Goal: Task Accomplishment & Management: Manage account settings

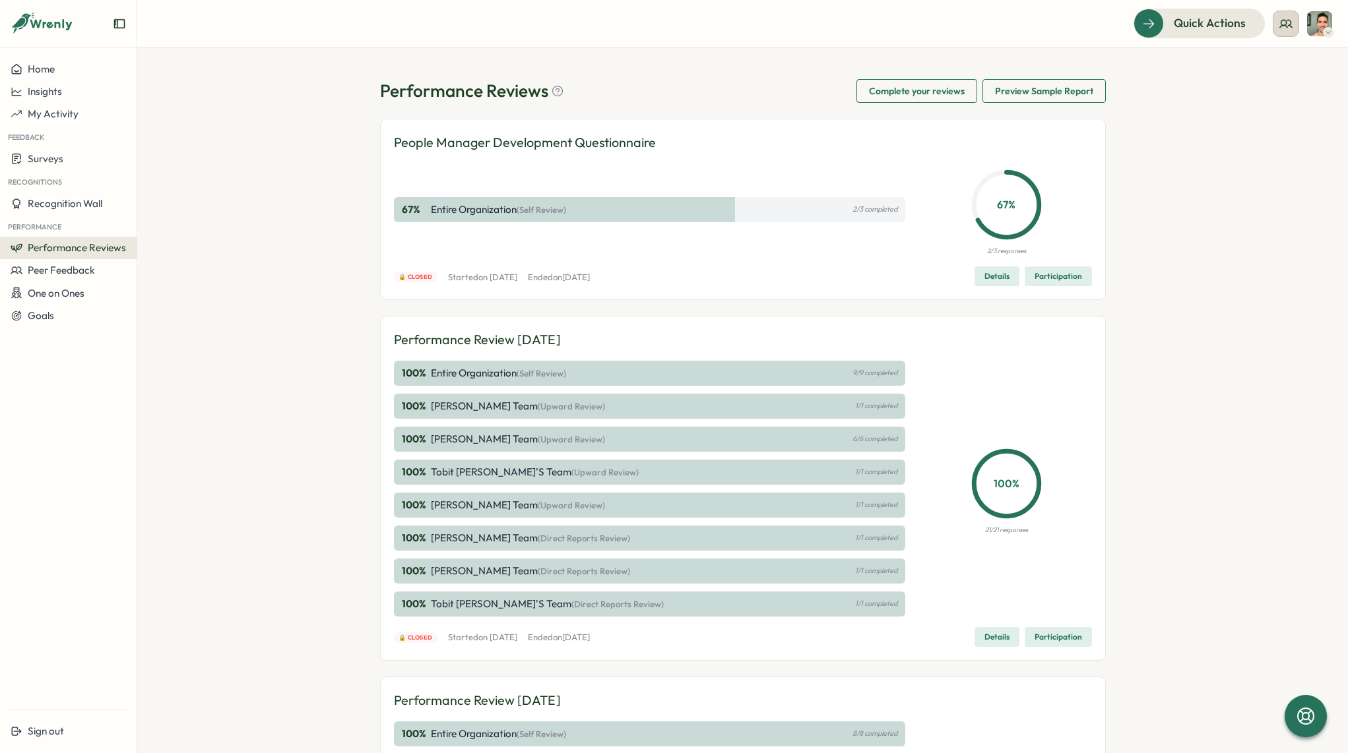
click at [1276, 18] on button at bounding box center [1285, 24] width 26 height 26
click at [1267, 67] on div "My Team" at bounding box center [1286, 65] width 83 height 15
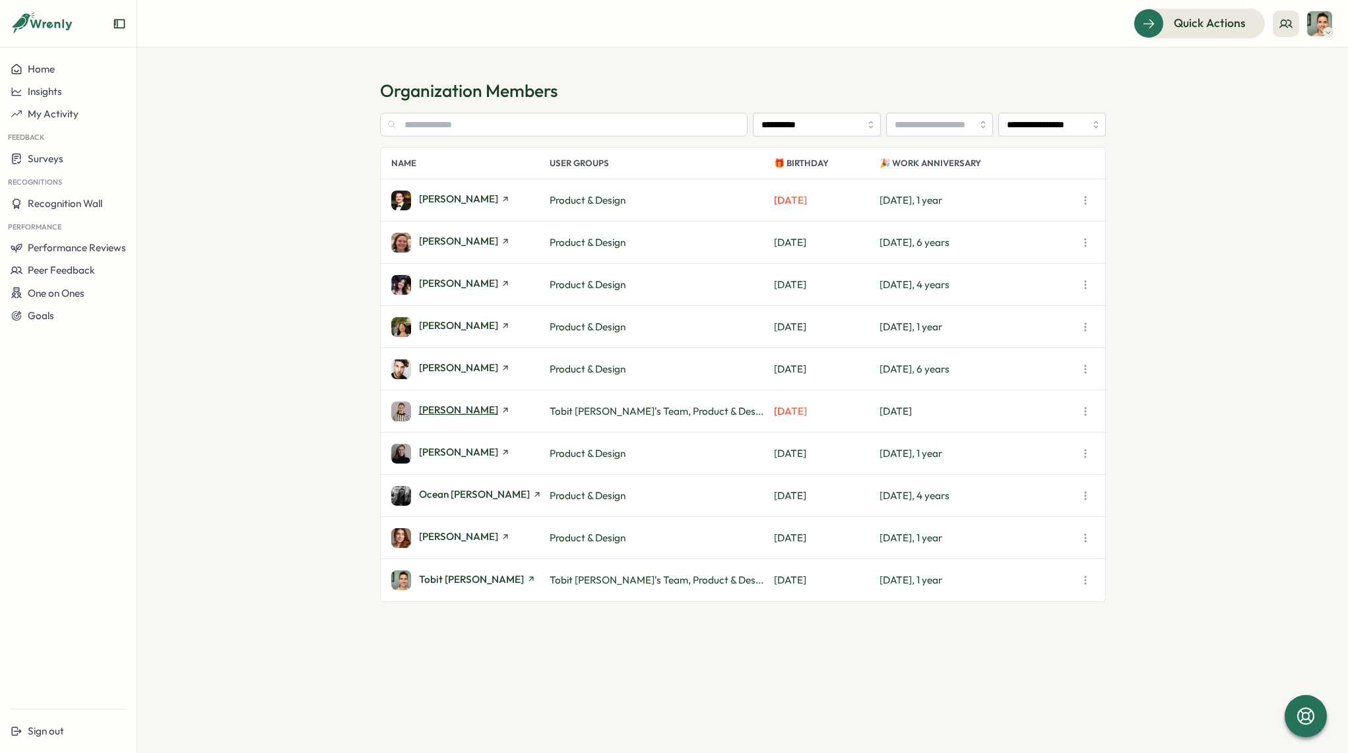
click at [454, 410] on span "[PERSON_NAME]" at bounding box center [458, 410] width 79 height 10
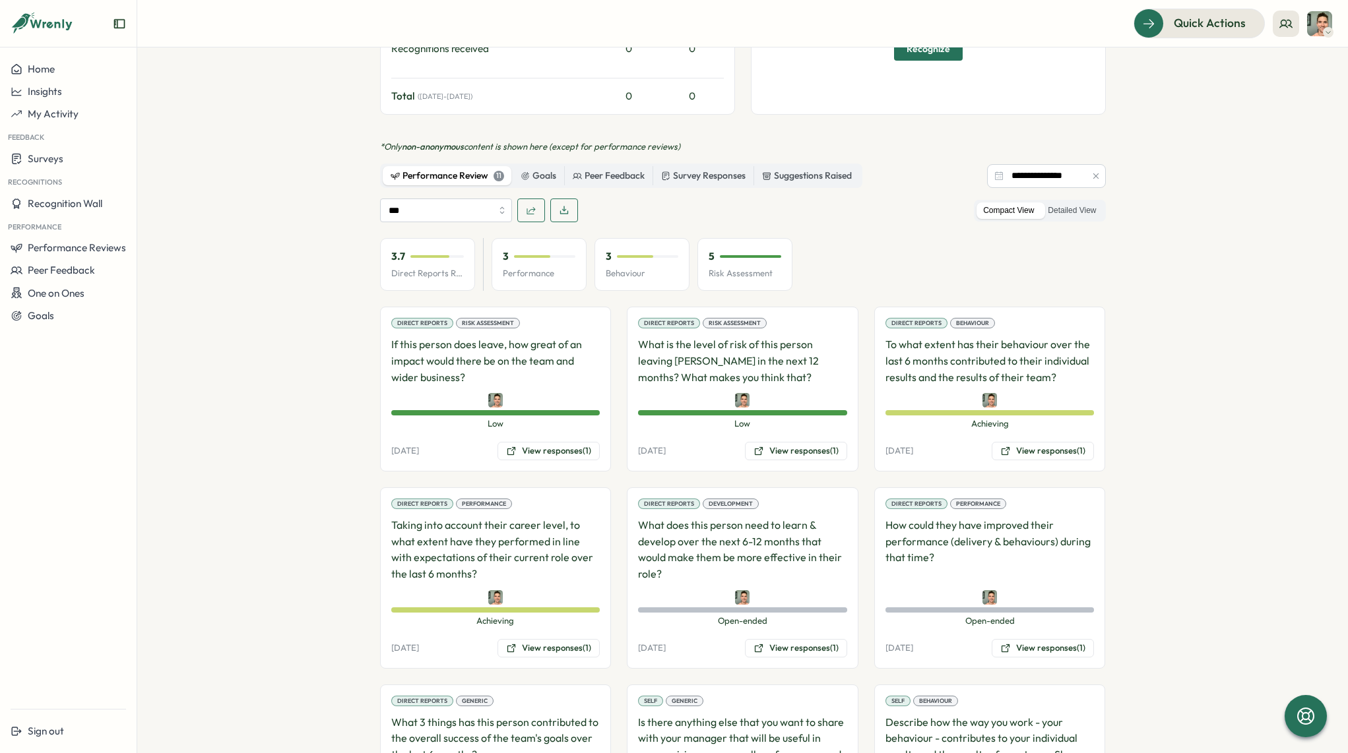
scroll to position [577, 0]
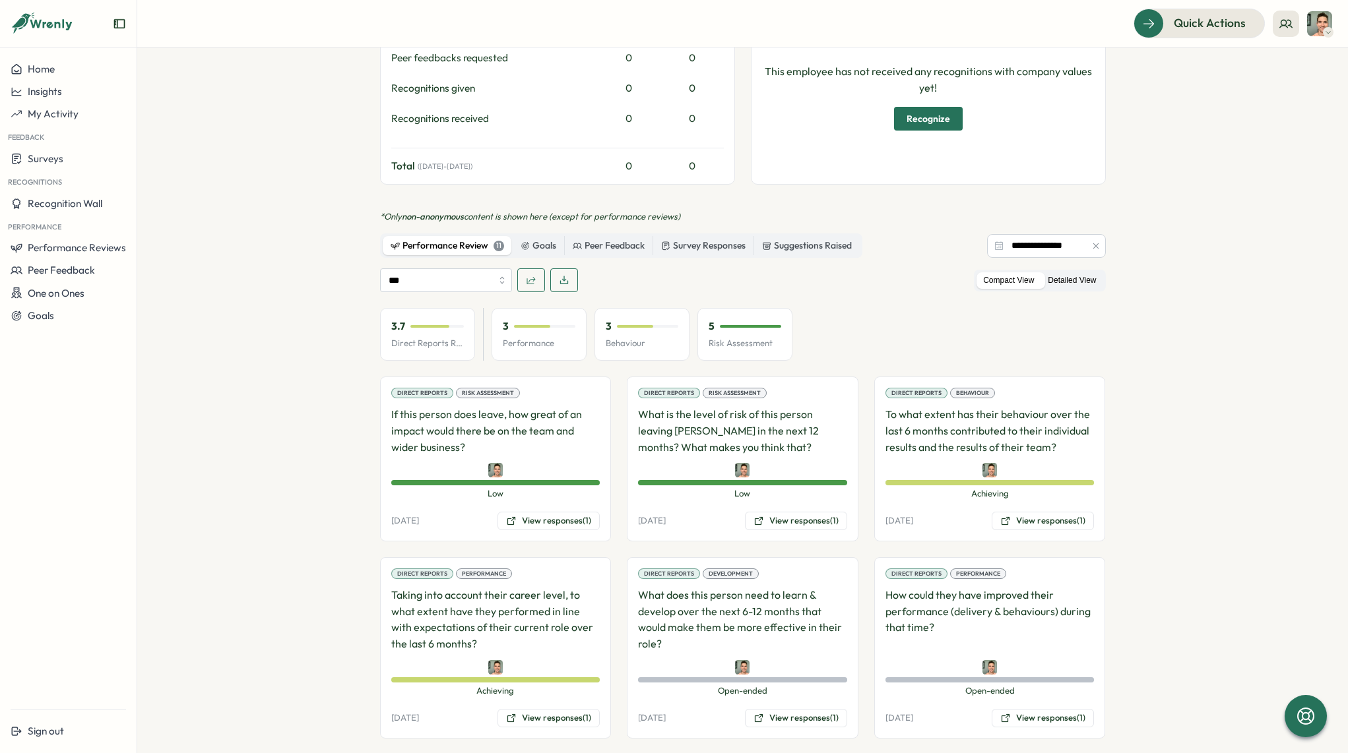
click at [1075, 272] on label "Detailed View" at bounding box center [1071, 280] width 61 height 16
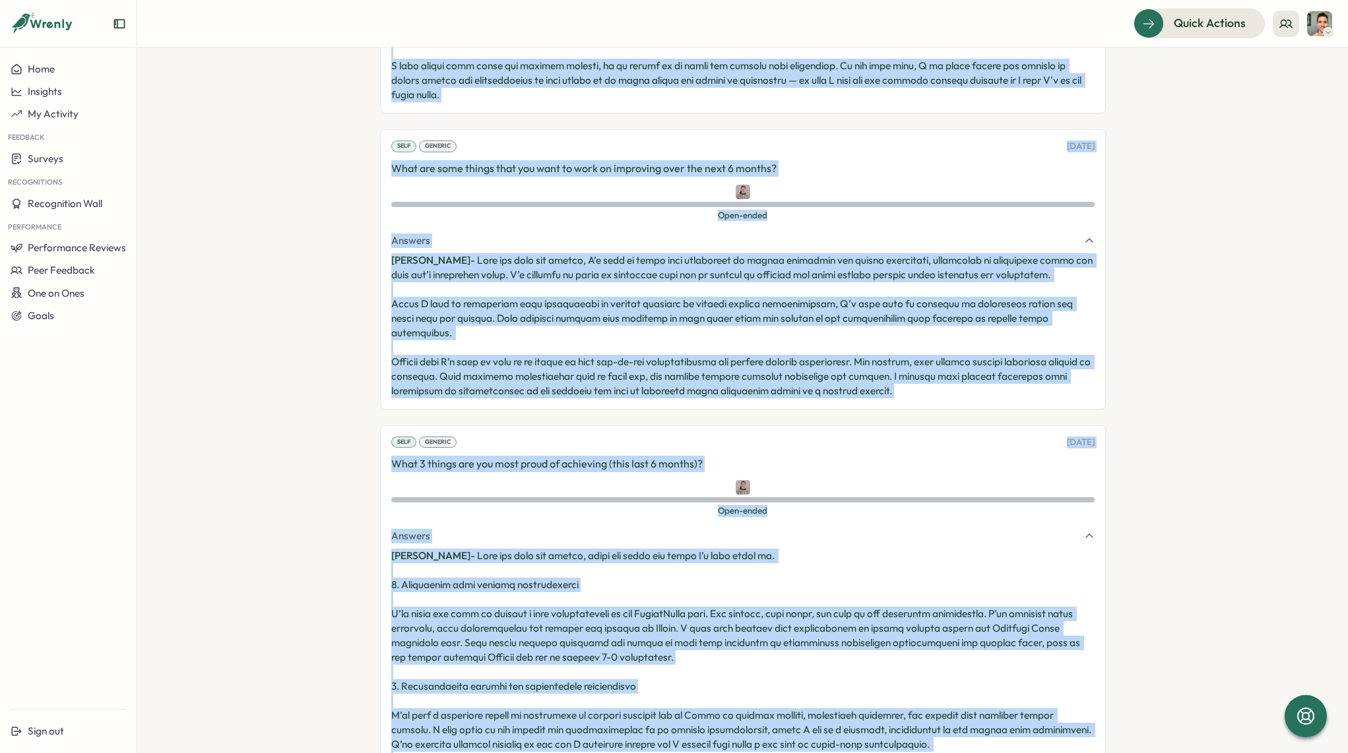
scroll to position [3123, 0]
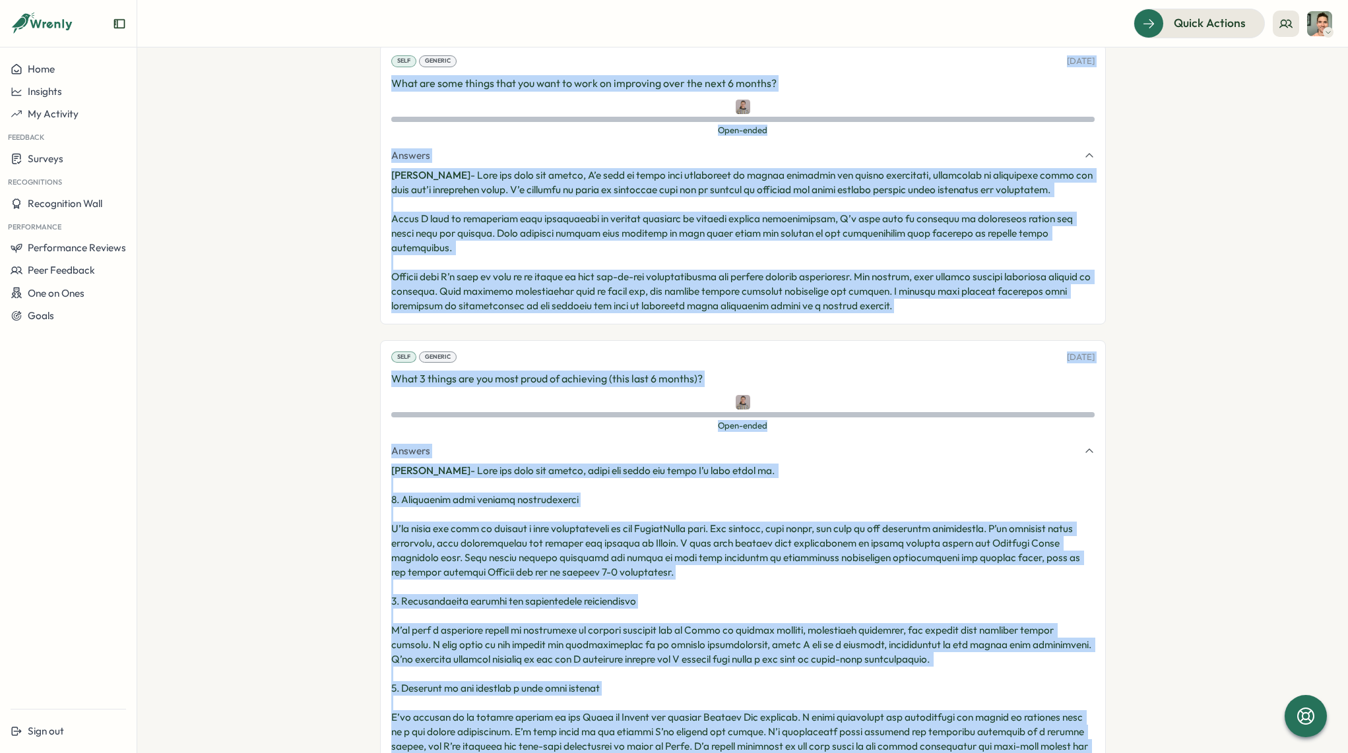
drag, startPoint x: 385, startPoint y: 360, endPoint x: 523, endPoint y: 712, distance: 377.9
copy div "Lo ipsum dolorsit amet cons adi elit se doeiu temp inci utlabor etdo magn al en…"
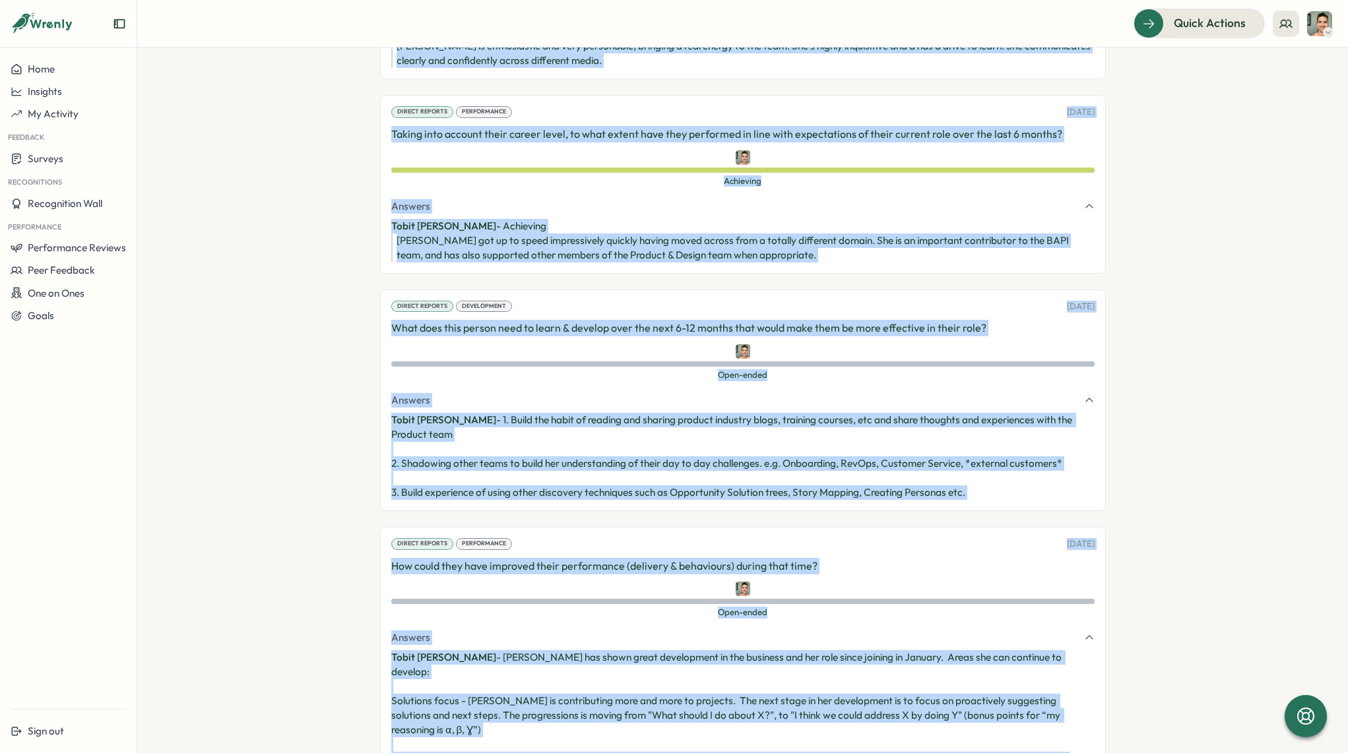
scroll to position [1348, 0]
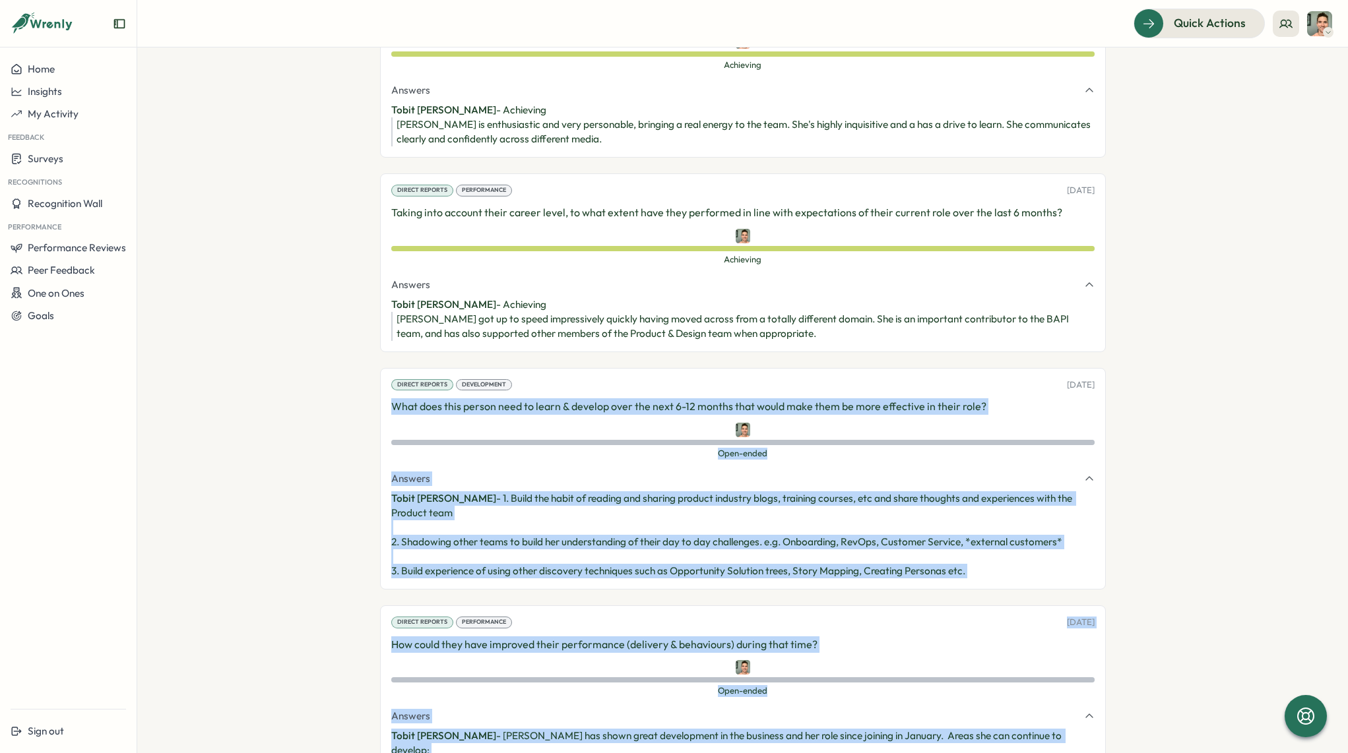
drag, startPoint x: 545, startPoint y: 344, endPoint x: 380, endPoint y: 383, distance: 169.6
copy div "What does this person need to learn & develop over the next 6-12 months that wo…"
